Goal: Book appointment/travel/reservation

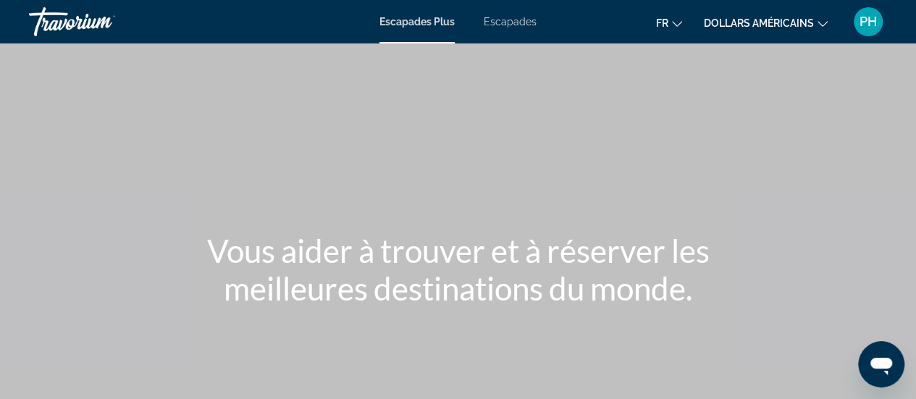
click at [510, 22] on font "Escapades" at bounding box center [510, 22] width 53 height 12
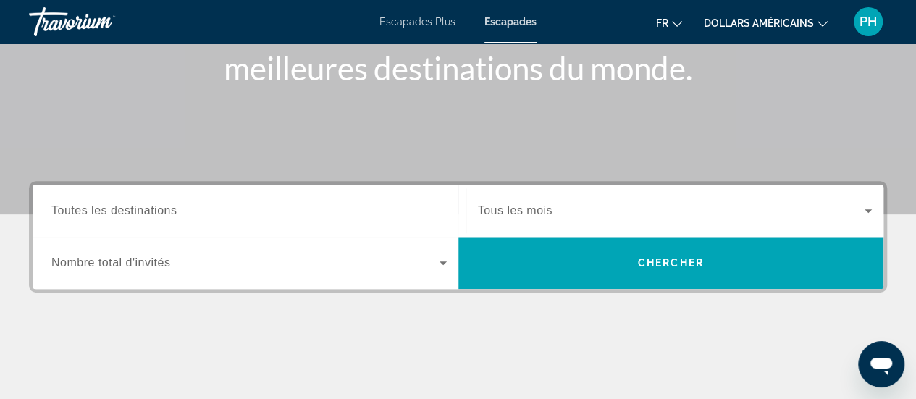
scroll to position [229, 0]
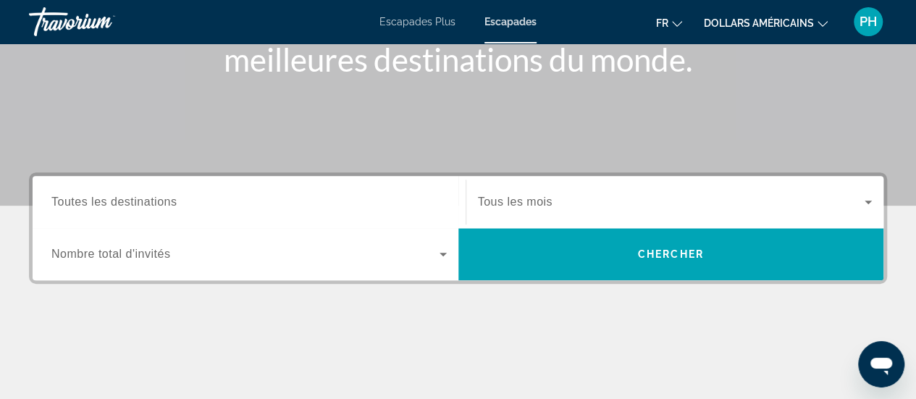
click at [209, 188] on div "Search widget" at bounding box center [249, 202] width 396 height 41
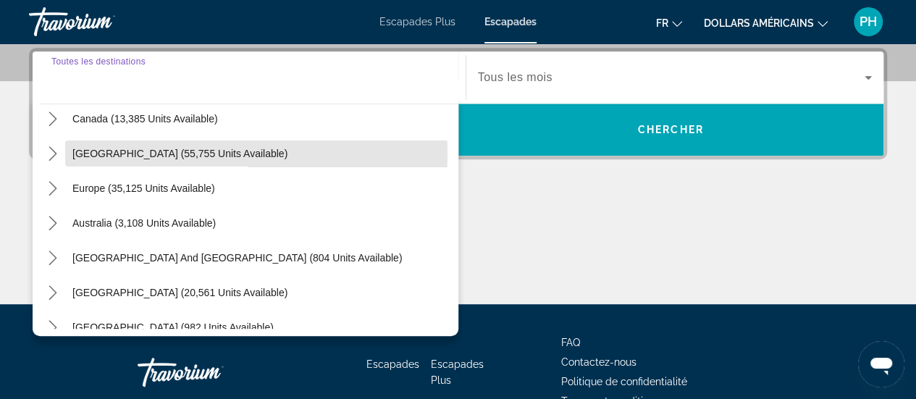
scroll to position [122, 0]
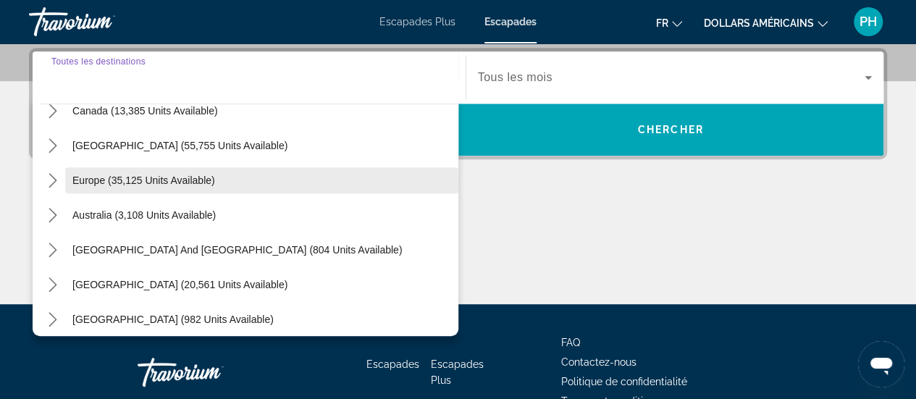
click at [88, 181] on span "Europe (35,125 units available)" at bounding box center [143, 181] width 143 height 12
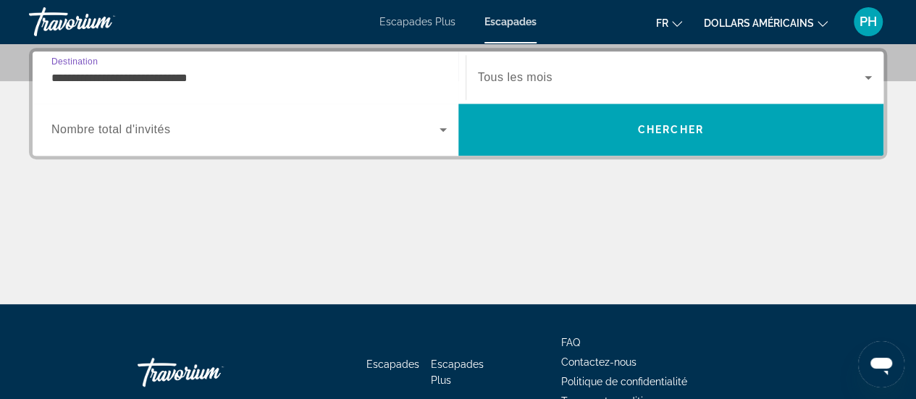
click at [107, 81] on input "**********" at bounding box center [249, 78] width 396 height 17
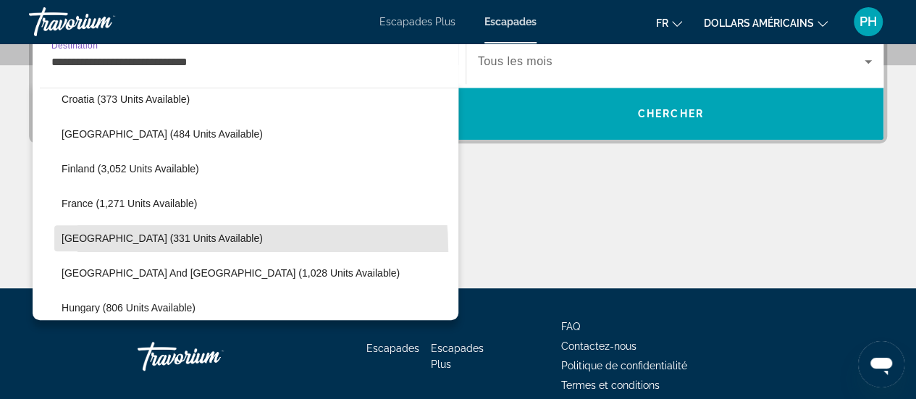
scroll to position [326, 0]
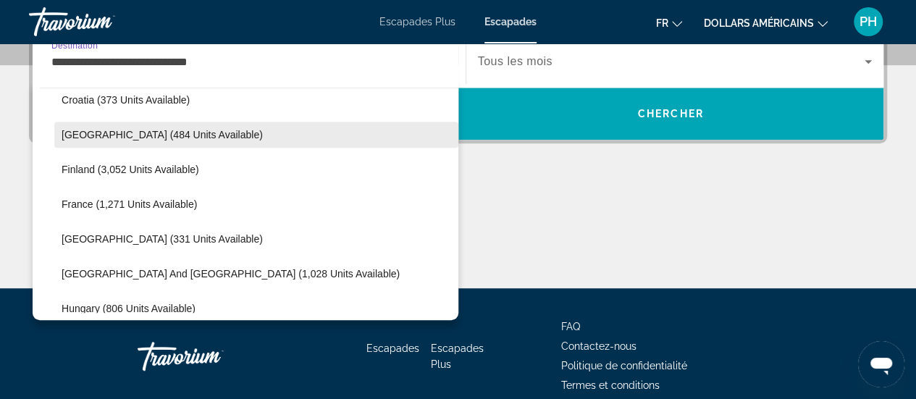
click at [118, 138] on span "[GEOGRAPHIC_DATA] (484 units available)" at bounding box center [162, 135] width 201 height 12
type input "**********"
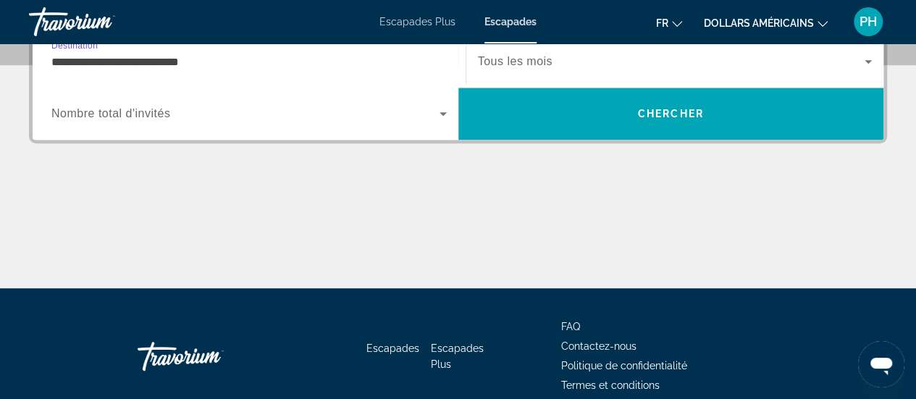
scroll to position [354, 0]
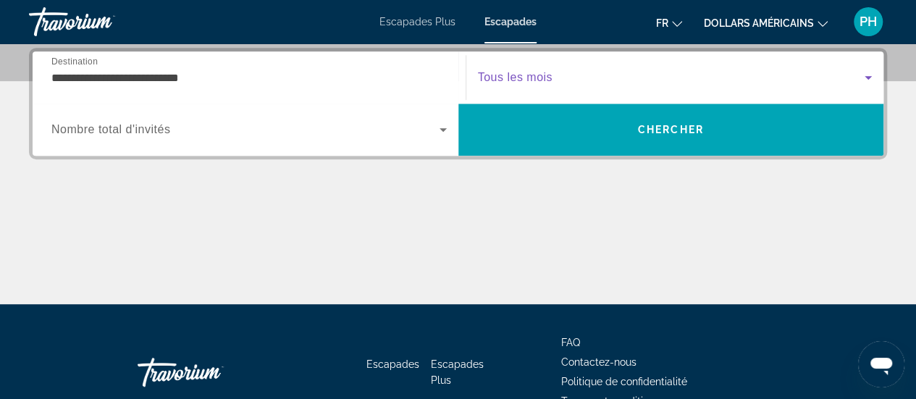
click at [594, 77] on span "Search widget" at bounding box center [672, 77] width 388 height 17
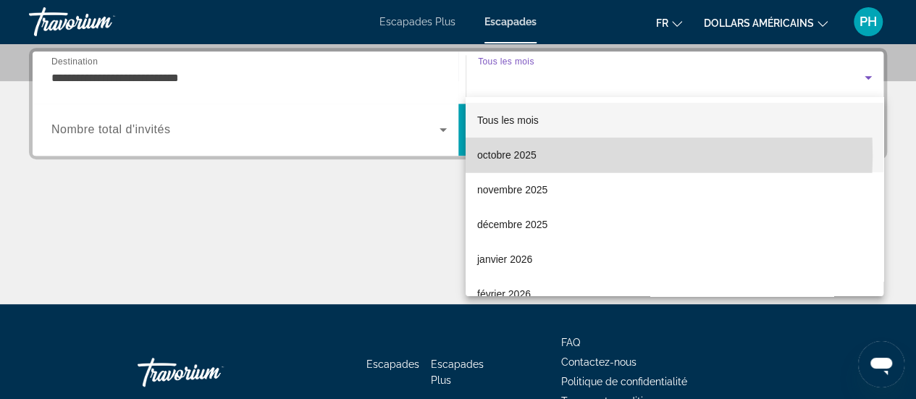
click at [511, 154] on span "octobre 2025" at bounding box center [506, 154] width 59 height 17
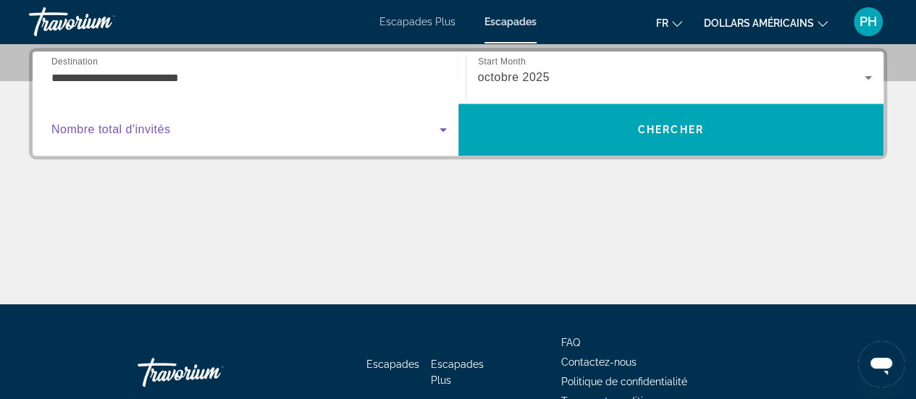
click at [447, 128] on icon "Search widget" at bounding box center [443, 129] width 17 height 17
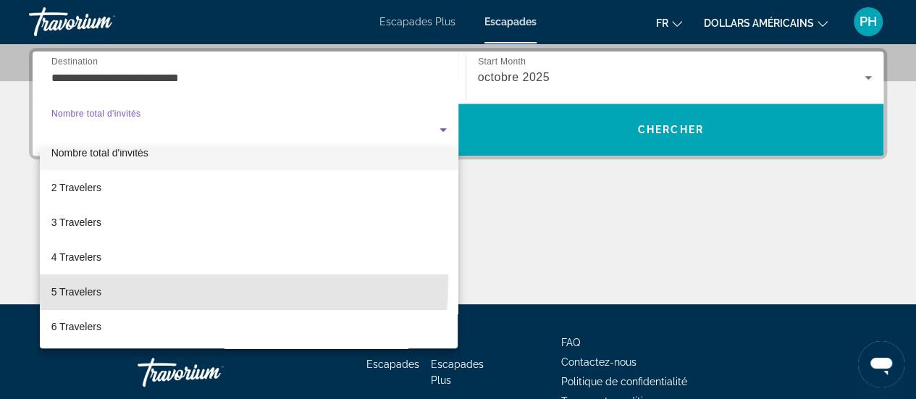
scroll to position [19, 0]
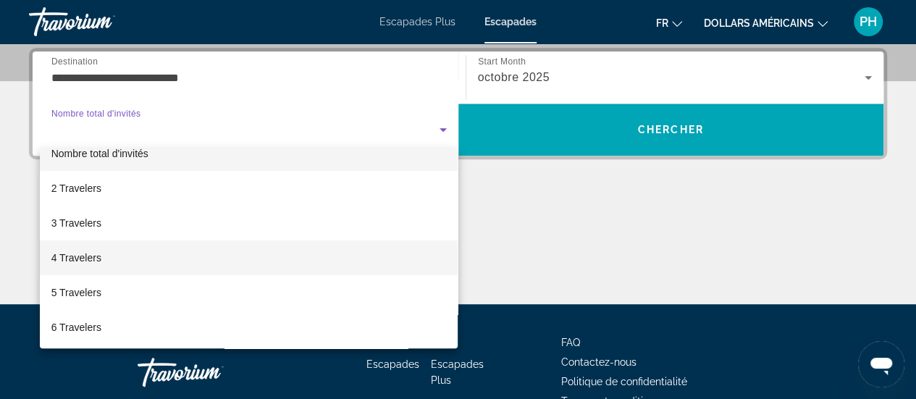
click at [61, 260] on span "4 Travelers" at bounding box center [76, 257] width 50 height 17
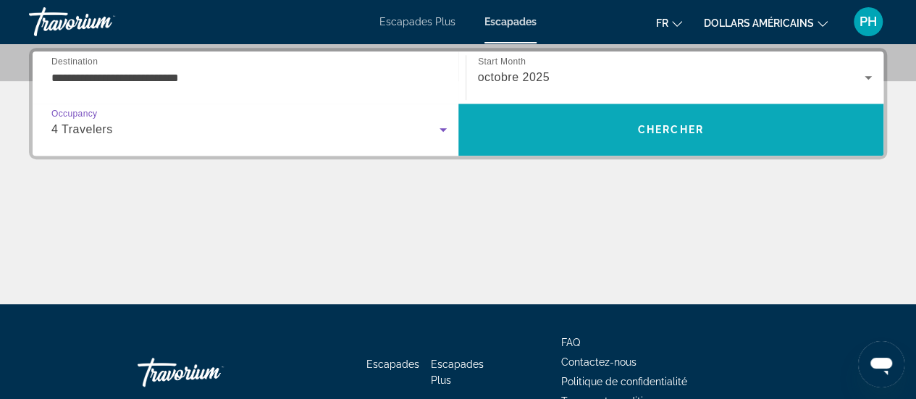
click at [600, 128] on span "Search" at bounding box center [672, 129] width 426 height 35
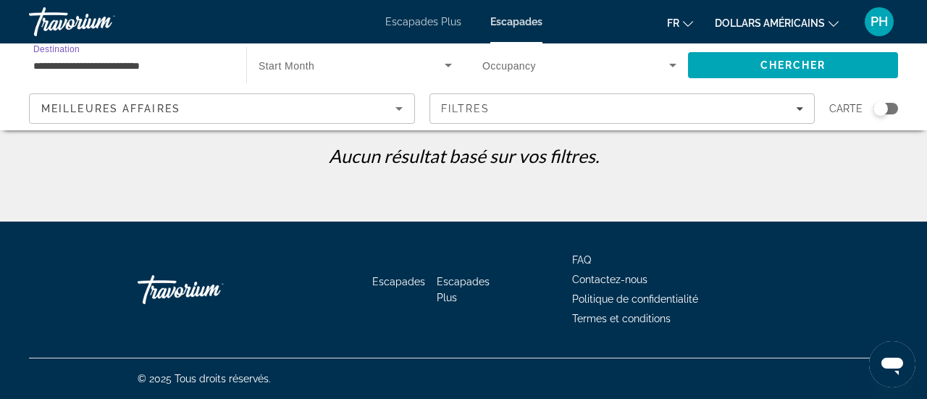
click at [129, 64] on input "**********" at bounding box center [130, 65] width 194 height 17
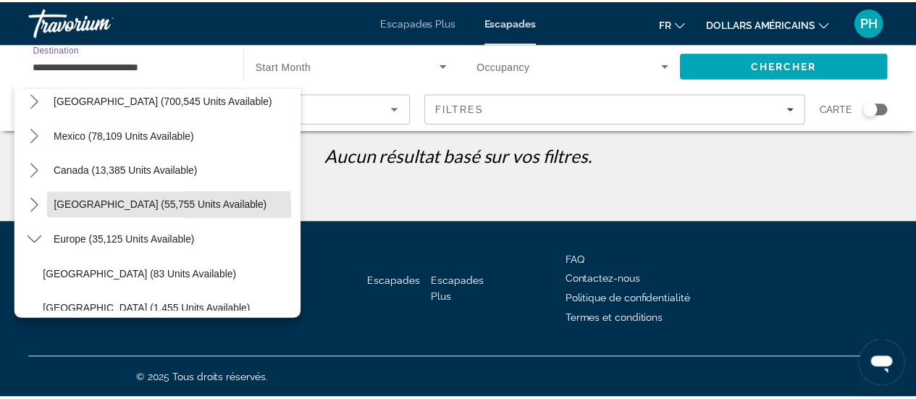
scroll to position [49, 0]
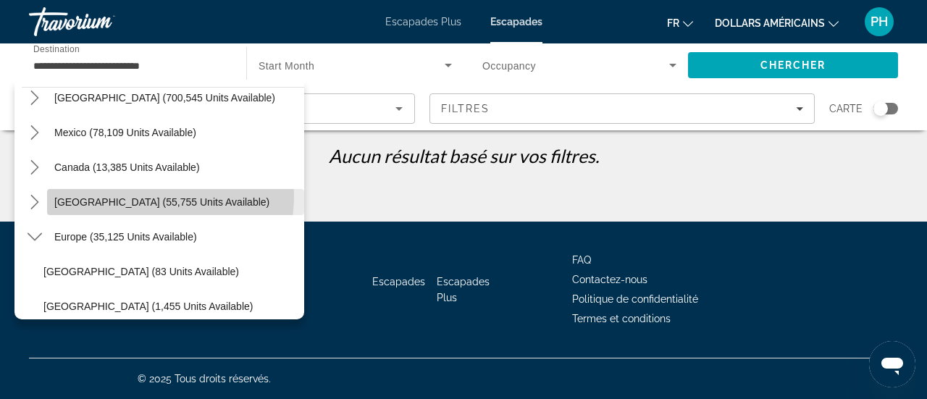
click at [98, 196] on span "[GEOGRAPHIC_DATA] (55,755 units available)" at bounding box center [161, 202] width 215 height 12
type input "**********"
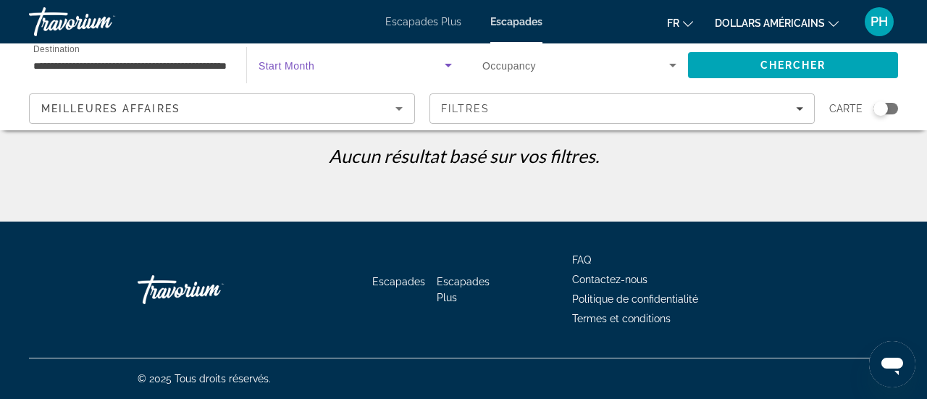
click at [418, 63] on span "Search widget" at bounding box center [352, 65] width 186 height 17
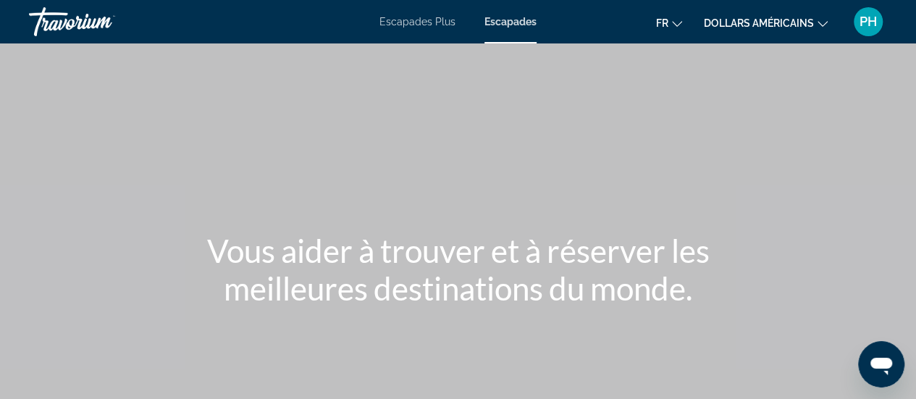
click at [506, 19] on font "Escapades" at bounding box center [511, 22] width 52 height 12
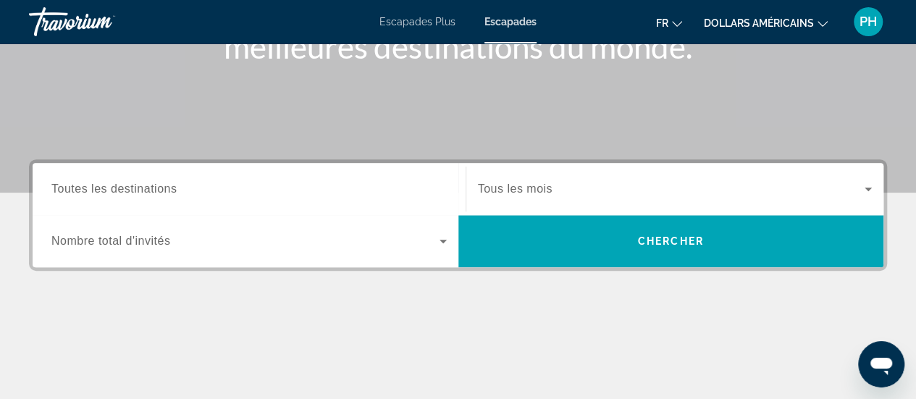
scroll to position [248, 0]
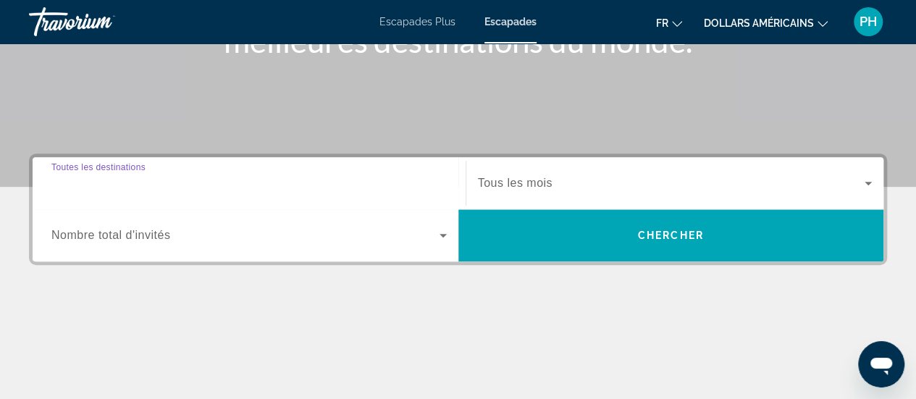
click at [254, 179] on input "Destination Toutes les destinations" at bounding box center [249, 183] width 396 height 17
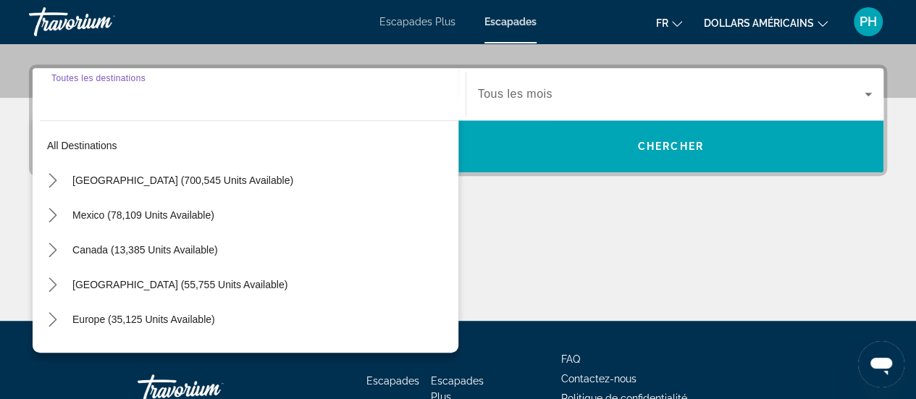
scroll to position [354, 0]
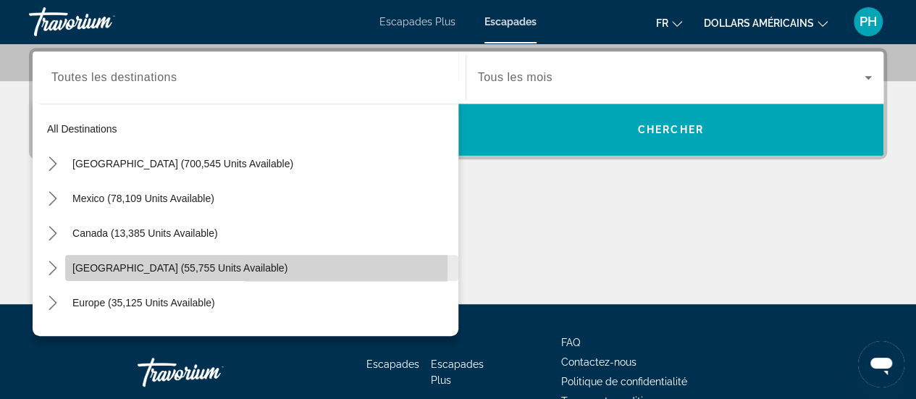
click at [162, 266] on span "[GEOGRAPHIC_DATA] (55,755 units available)" at bounding box center [179, 268] width 215 height 12
type input "**********"
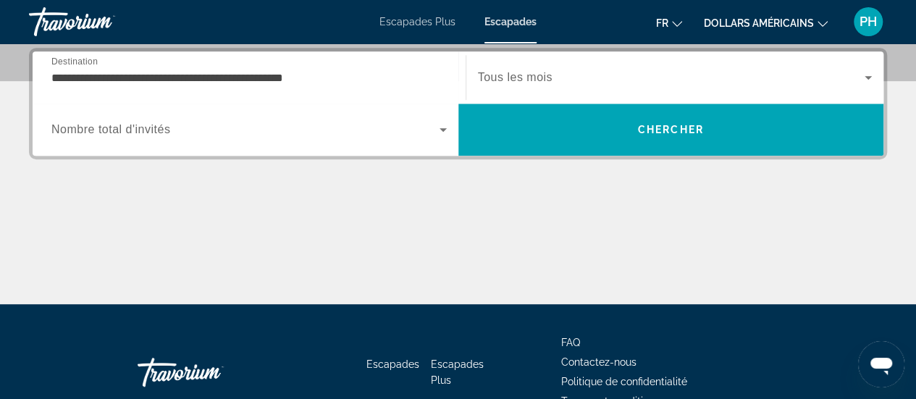
click at [530, 75] on span "Tous les mois" at bounding box center [515, 77] width 75 height 12
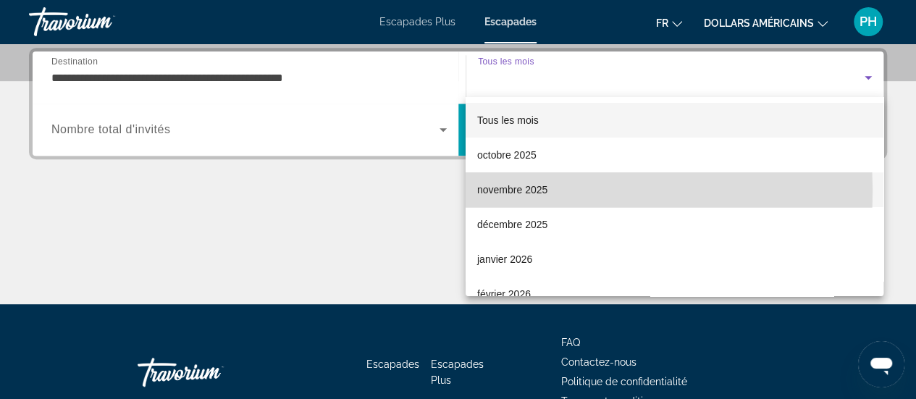
click at [499, 192] on font "novembre 2025" at bounding box center [512, 190] width 70 height 12
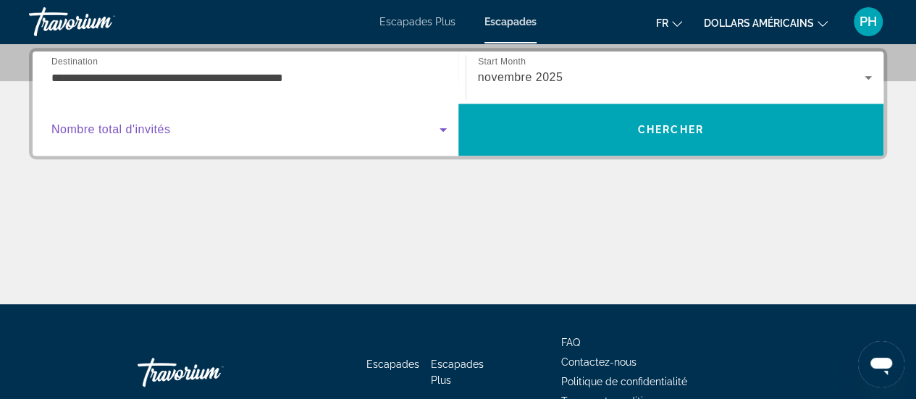
click at [444, 129] on icon "Search widget" at bounding box center [443, 130] width 7 height 4
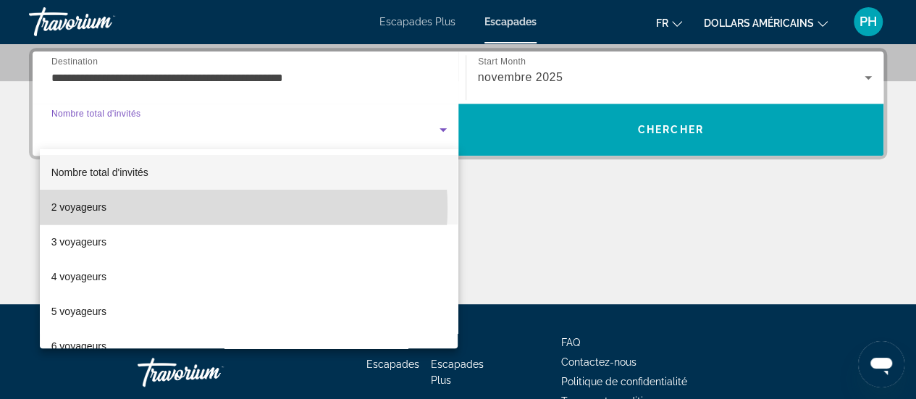
click at [212, 208] on mat-option "2 voyageurs" at bounding box center [249, 207] width 419 height 35
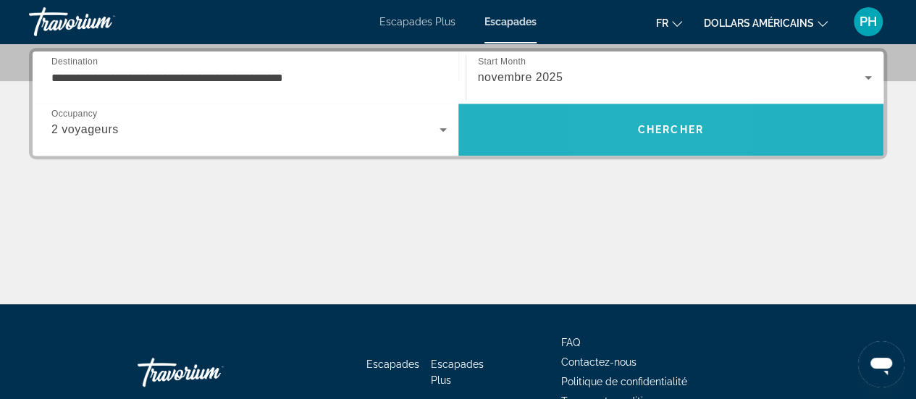
click at [636, 150] on span "Search" at bounding box center [672, 130] width 426 height 52
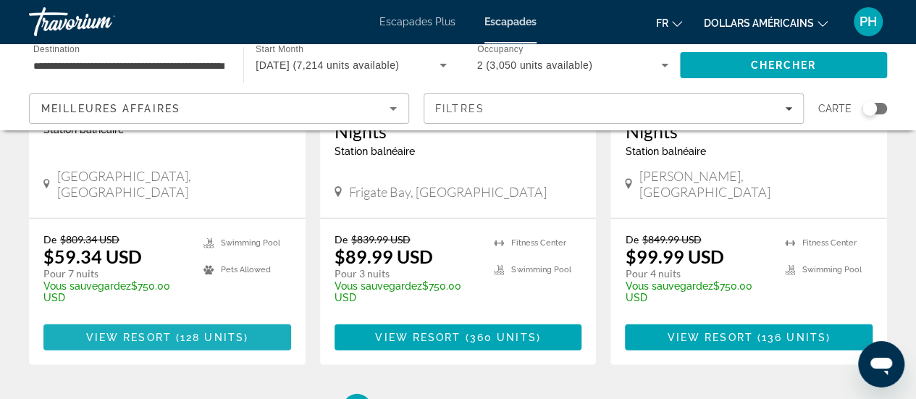
scroll to position [1979, 0]
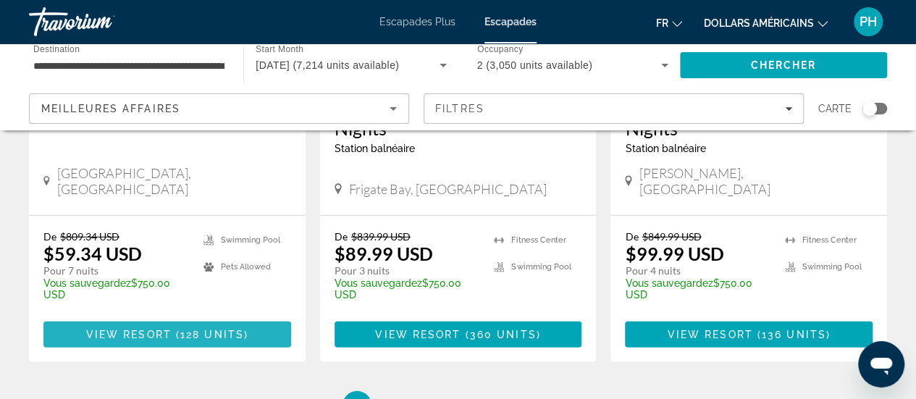
click at [132, 329] on span "View Resort" at bounding box center [128, 335] width 85 height 12
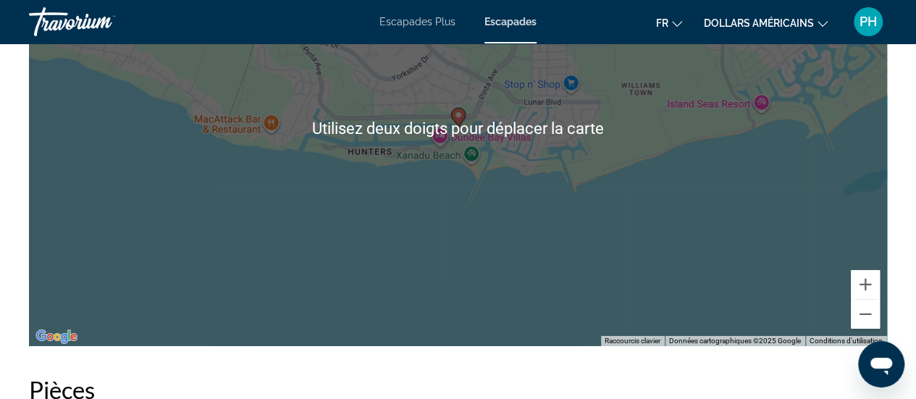
scroll to position [1986, 0]
